Goal: Information Seeking & Learning: Learn about a topic

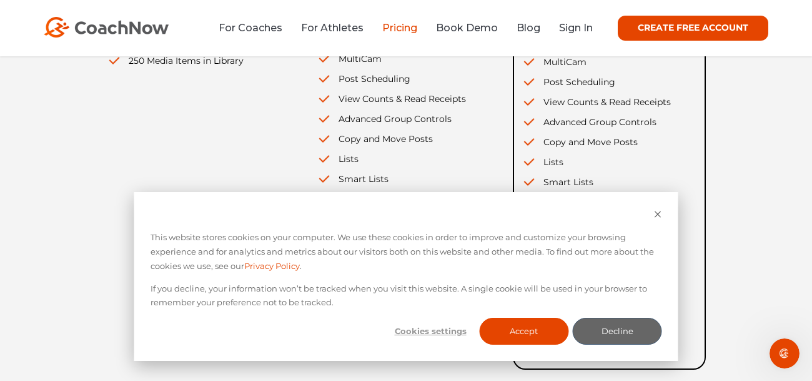
scroll to position [439, 0]
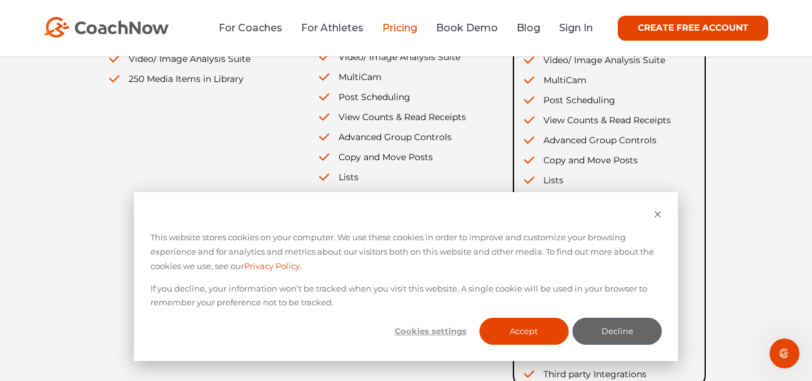
click at [654, 207] on div "This website stores cookies on your computer. We use these cookies in order to …" at bounding box center [406, 276] width 544 height 169
click at [662, 210] on div "This website stores cookies on your computer. We use these cookies in order to …" at bounding box center [406, 276] width 544 height 169
click at [659, 212] on icon "Dismiss cookie banner" at bounding box center [658, 214] width 8 height 8
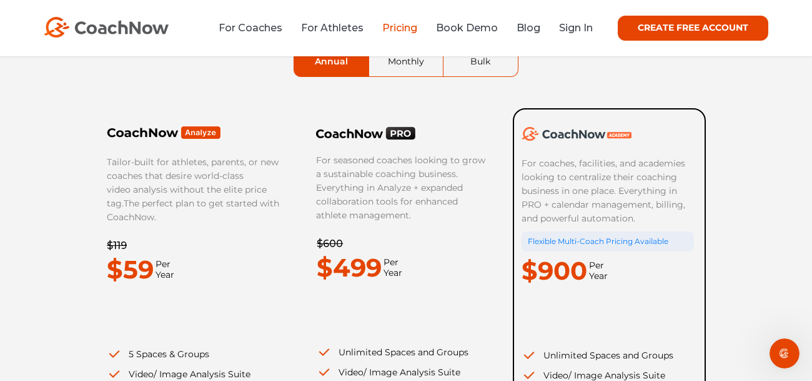
scroll to position [29, 0]
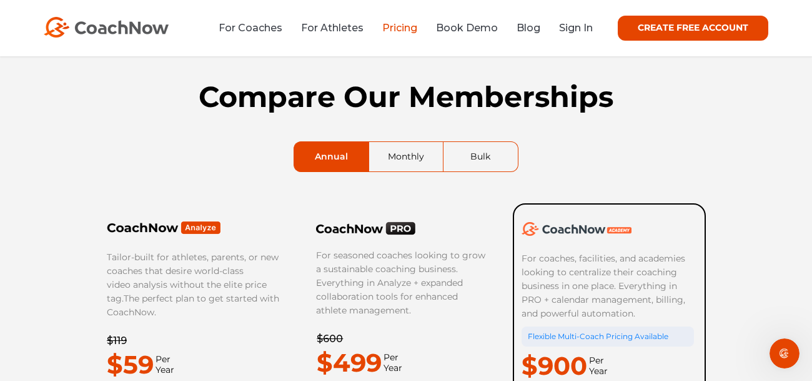
click at [476, 153] on link "Bulk" at bounding box center [481, 156] width 74 height 29
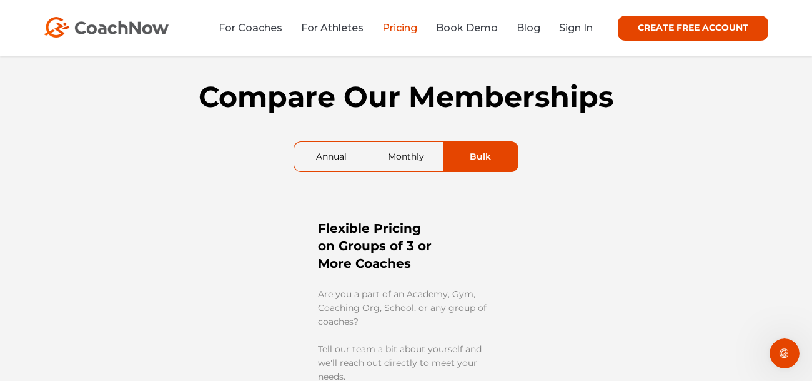
click at [359, 159] on link "Annual" at bounding box center [331, 156] width 74 height 29
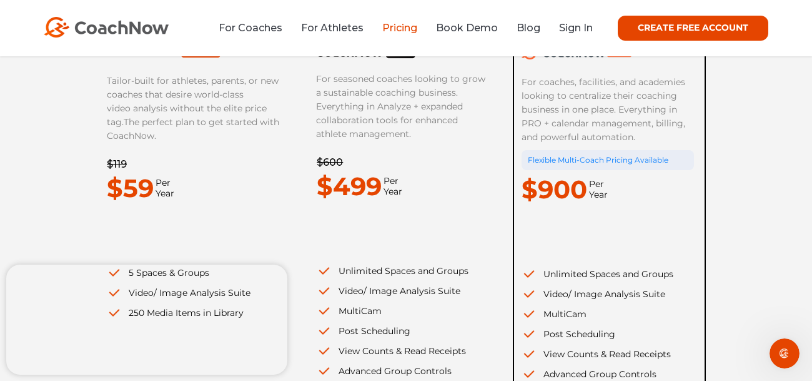
scroll to position [207, 0]
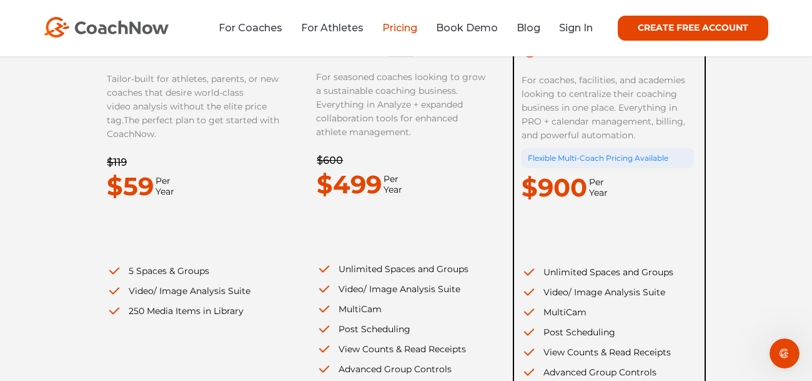
click at [719, 232] on div "Compare Our Memberships Annual Monthly Bulk Tailor-built for athletes, parents,…" at bounding box center [406, 234] width 812 height 770
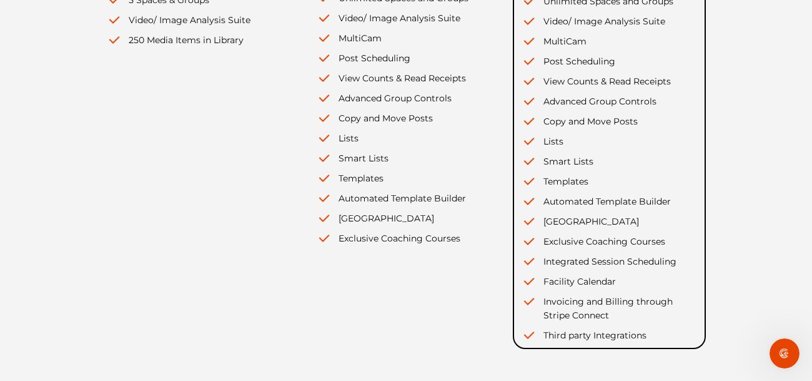
scroll to position [0, 0]
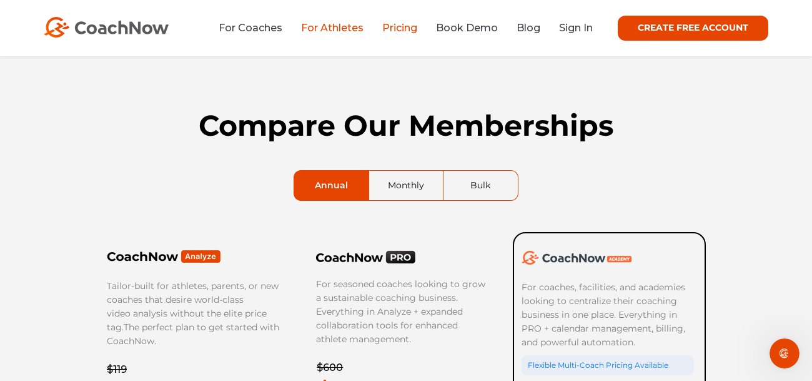
click at [341, 31] on link "For Athletes" at bounding box center [332, 28] width 62 height 12
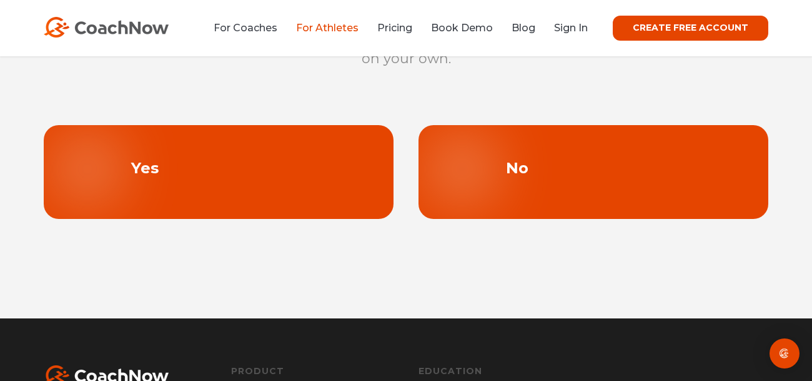
scroll to position [80, 0]
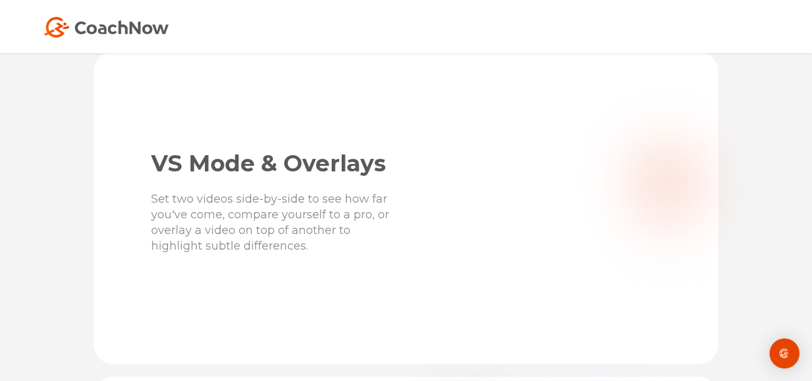
scroll to position [1722, 0]
